Goal: Information Seeking & Learning: Find contact information

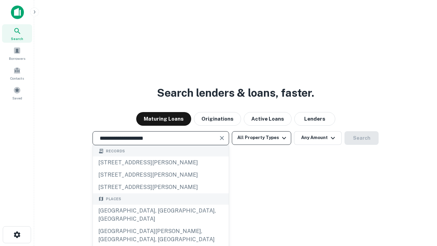
click at [160, 225] on div "Santa Monica, CA, USA" at bounding box center [161, 214] width 136 height 20
type input "**********"
click at [261, 138] on button "All Property Types" at bounding box center [261, 138] width 59 height 14
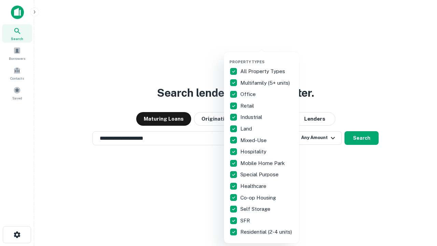
click at [267, 57] on button "button" at bounding box center [266, 57] width 75 height 0
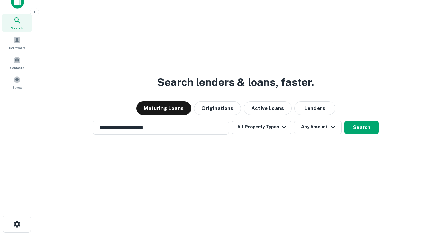
scroll to position [4, 82]
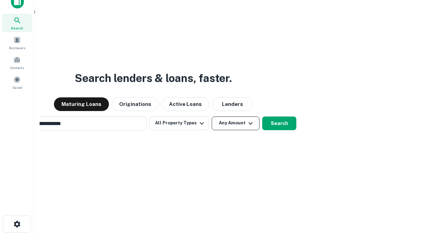
click at [212, 116] on button "Any Amount" at bounding box center [236, 123] width 48 height 14
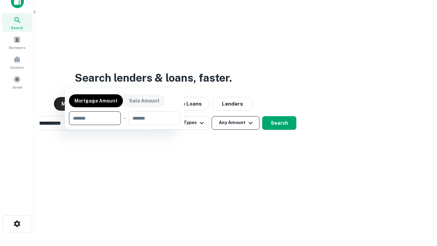
scroll to position [49, 193]
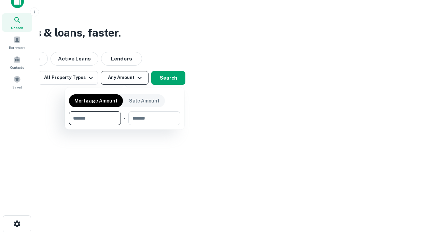
type input "*******"
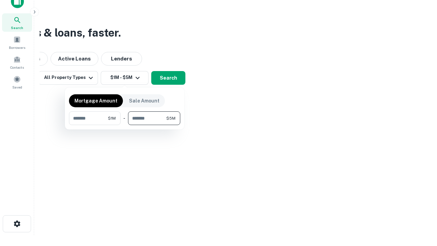
type input "*******"
click at [125, 125] on button "button" at bounding box center [124, 125] width 111 height 0
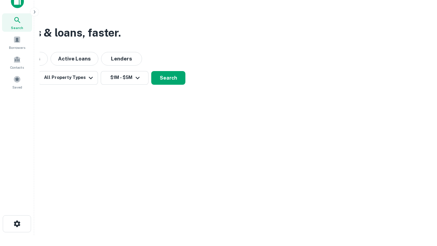
scroll to position [4, 126]
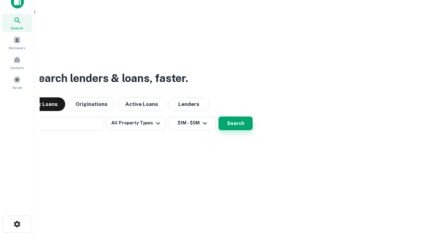
click at [218, 116] on button "Search" at bounding box center [235, 123] width 34 height 14
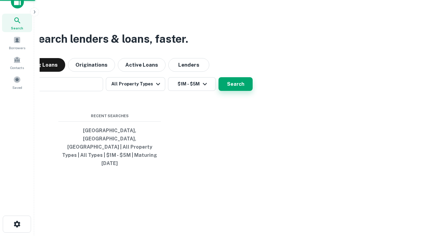
scroll to position [18, 193]
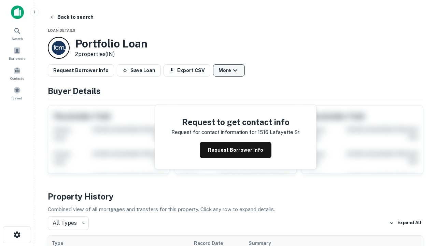
click at [229, 70] on button "More" at bounding box center [229, 70] width 32 height 12
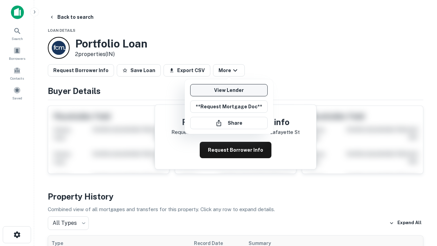
click at [229, 90] on link "View Lender" at bounding box center [228, 90] width 77 height 12
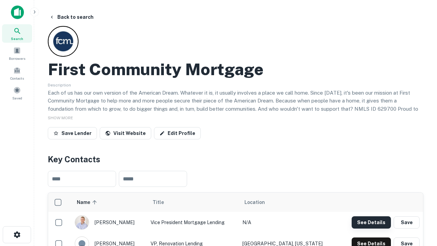
click at [371, 222] on button "See Details" at bounding box center [371, 222] width 39 height 12
click at [17, 234] on icon "button" at bounding box center [17, 234] width 8 height 8
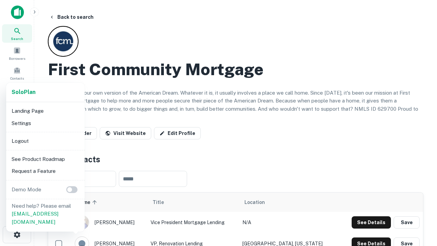
click at [45, 141] on li "Logout" at bounding box center [45, 141] width 73 height 12
